Goal: Navigation & Orientation: Understand site structure

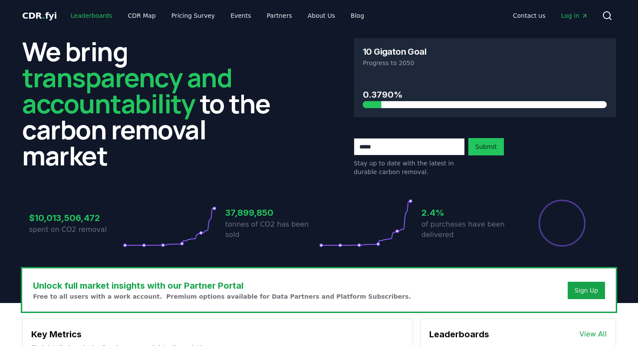
click at [94, 16] on link "Leaderboards" at bounding box center [92, 16] width 56 height 16
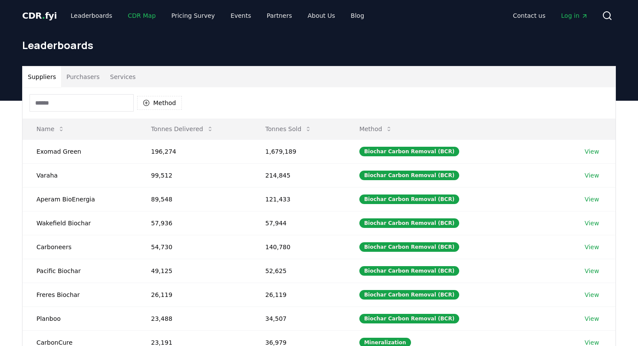
click at [136, 19] on link "CDR Map" at bounding box center [142, 16] width 42 height 16
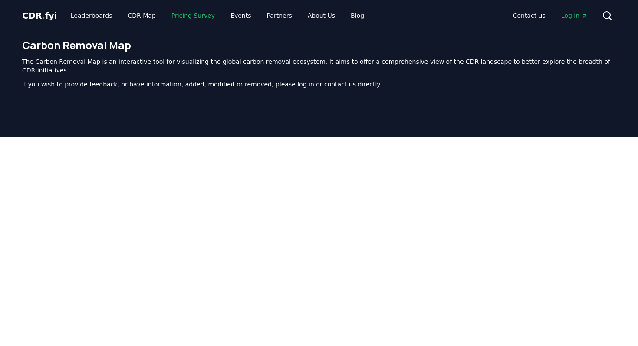
click at [176, 17] on link "Pricing Survey" at bounding box center [192, 16] width 57 height 16
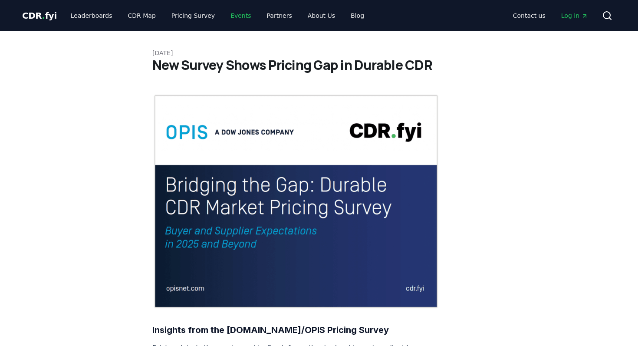
click at [226, 13] on link "Events" at bounding box center [240, 16] width 34 height 16
